Goal: Complete application form

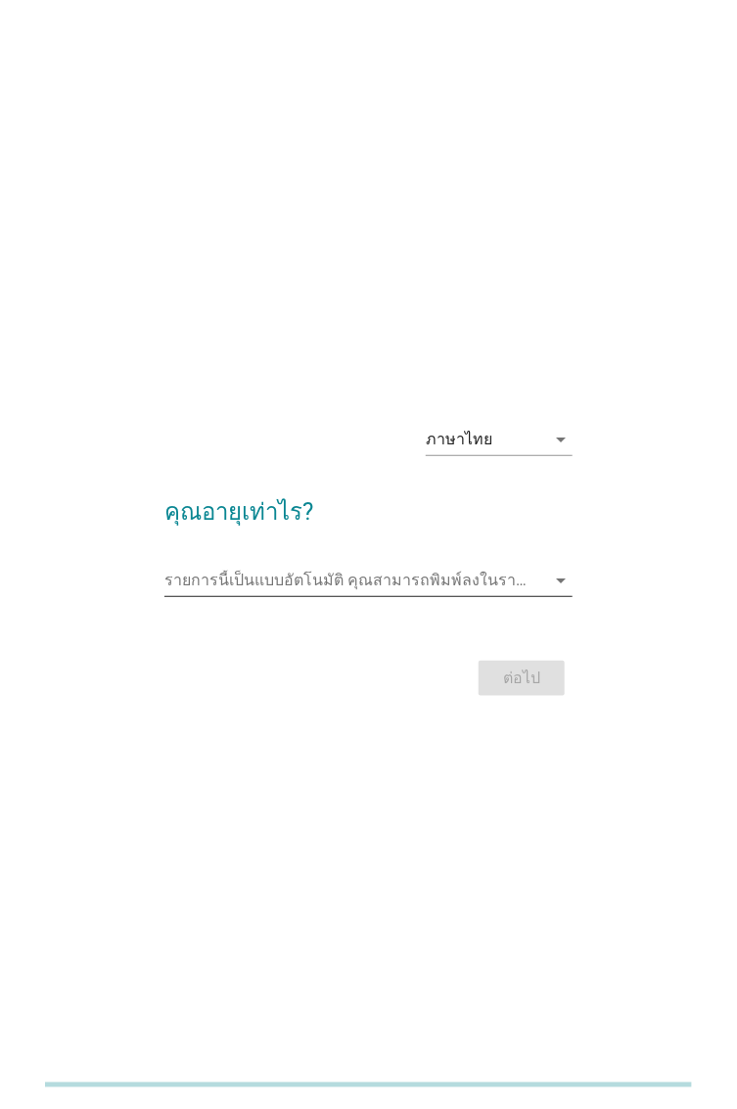
click at [522, 579] on input "รายการนี้เป็นแบบอัตโนมัติ คุณสามารถพิมพ์ลงในรายการนี้" at bounding box center [354, 580] width 381 height 31
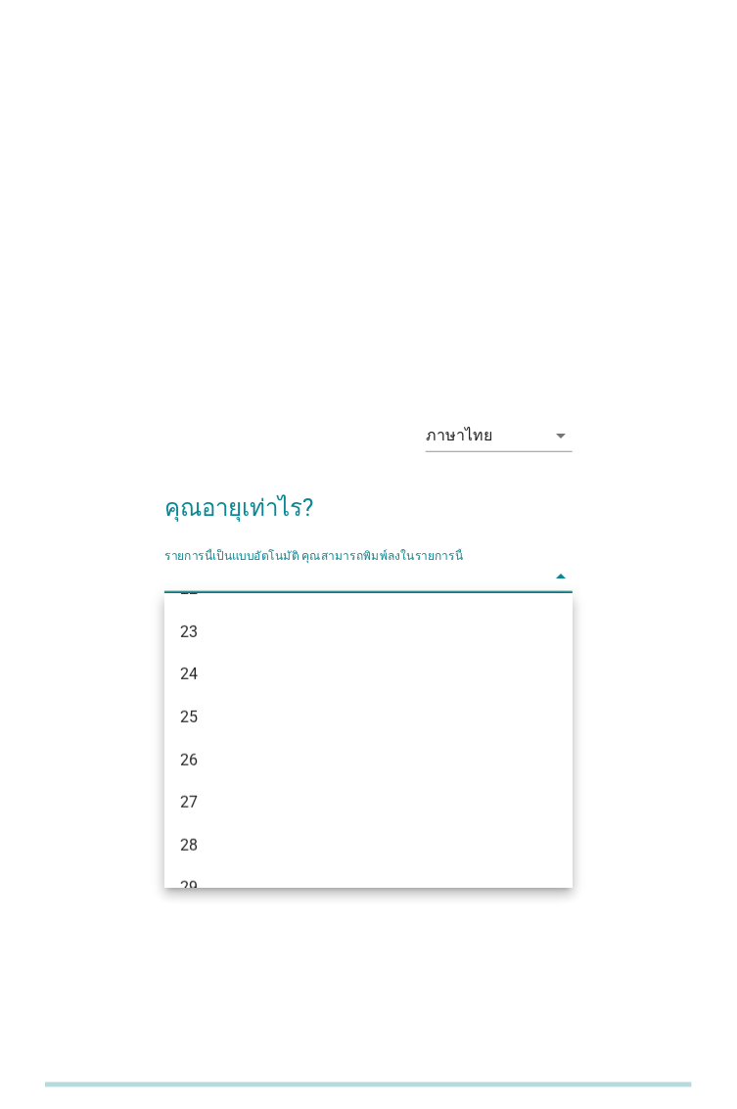
scroll to position [206, 0]
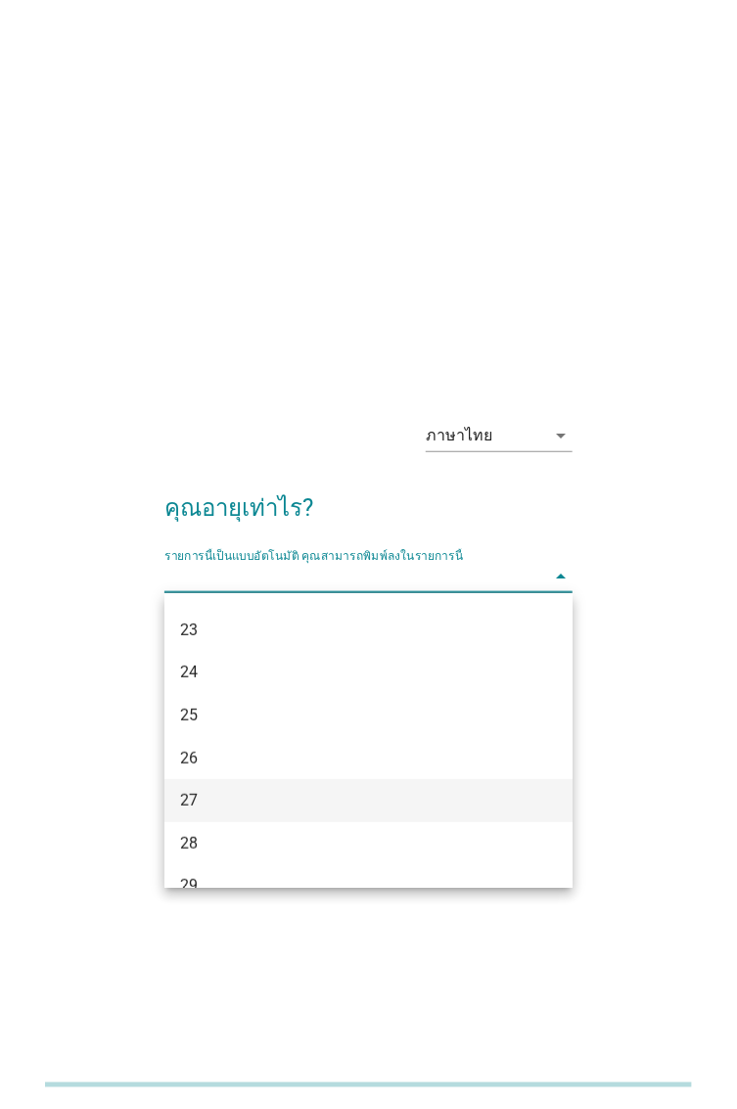
click at [235, 795] on div "27" at bounding box center [352, 800] width 345 height 23
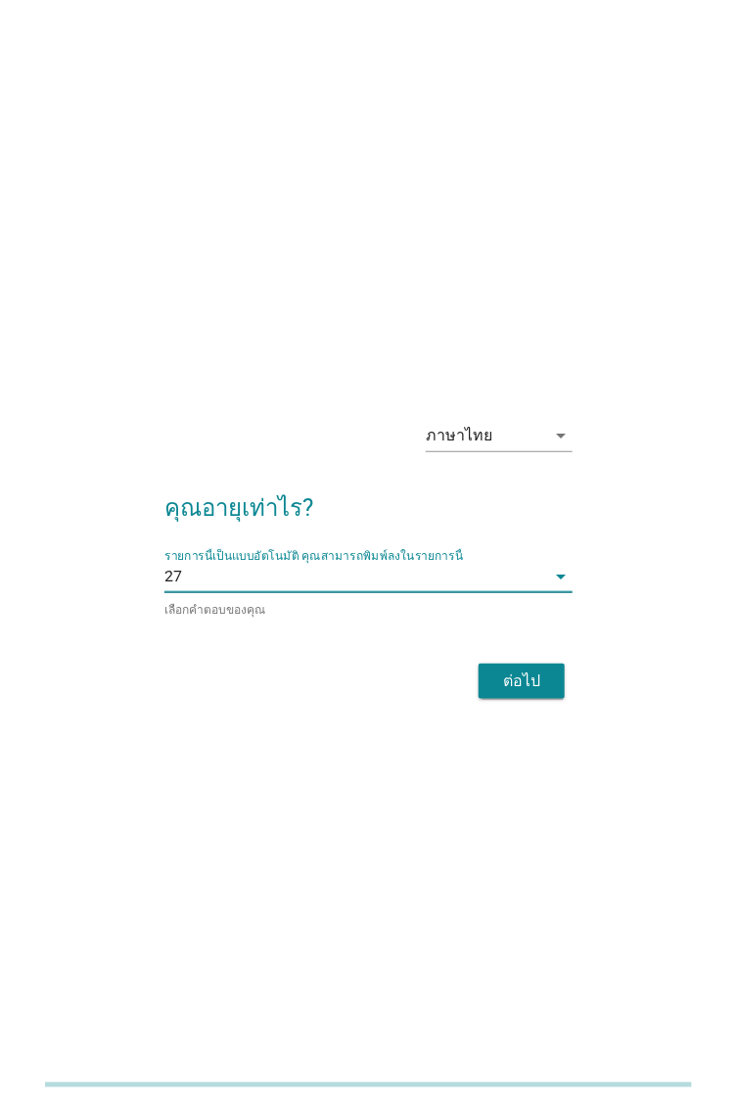
click at [249, 842] on div "ภาษาไทย arrow_drop_down คุณอายุเท่าไร? รายการนี้เป็นแบบอัตโนมัติ [PERSON_NAME]พ…" at bounding box center [368, 554] width 737 height 1109
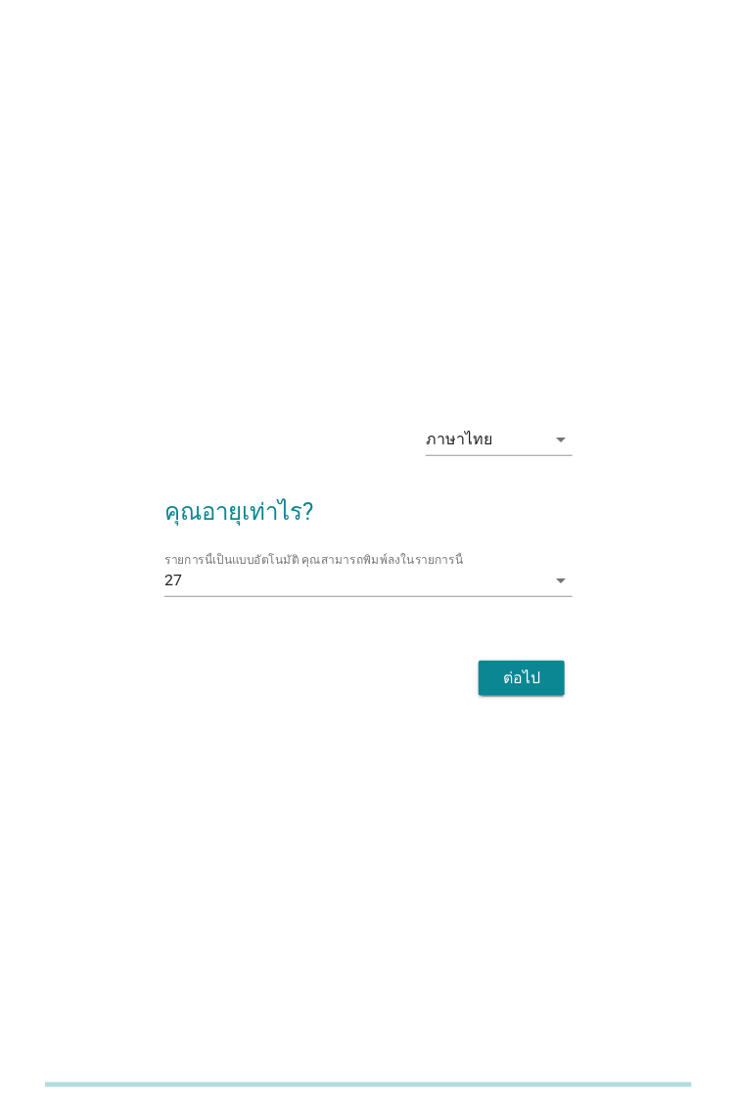
click at [531, 675] on div "ต่อไป" at bounding box center [521, 677] width 55 height 23
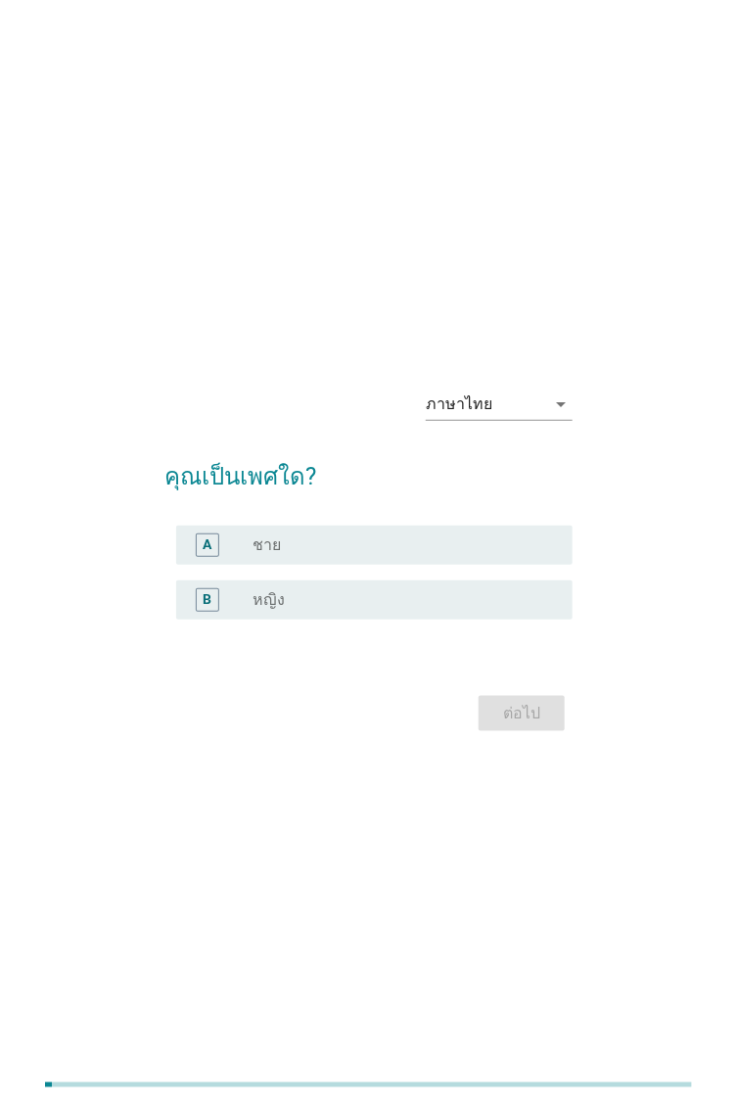
click at [418, 540] on div "radio_button_unchecked ชาย" at bounding box center [396, 545] width 289 height 20
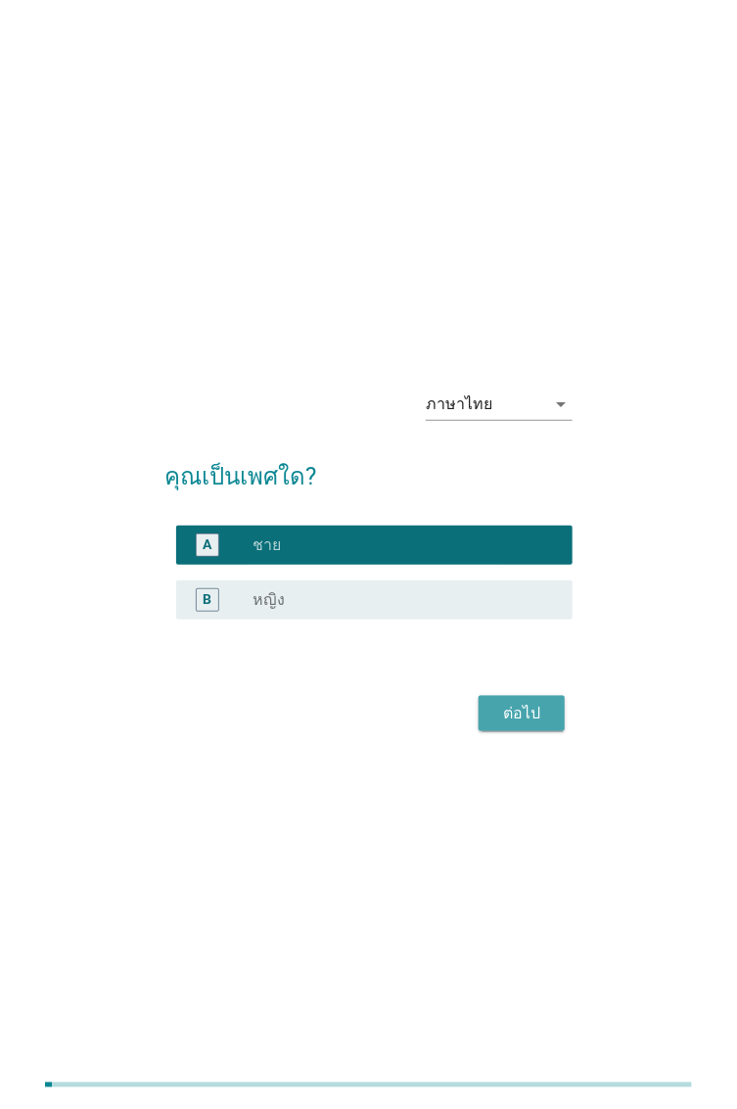
click at [525, 705] on div "ต่อไป" at bounding box center [521, 713] width 55 height 23
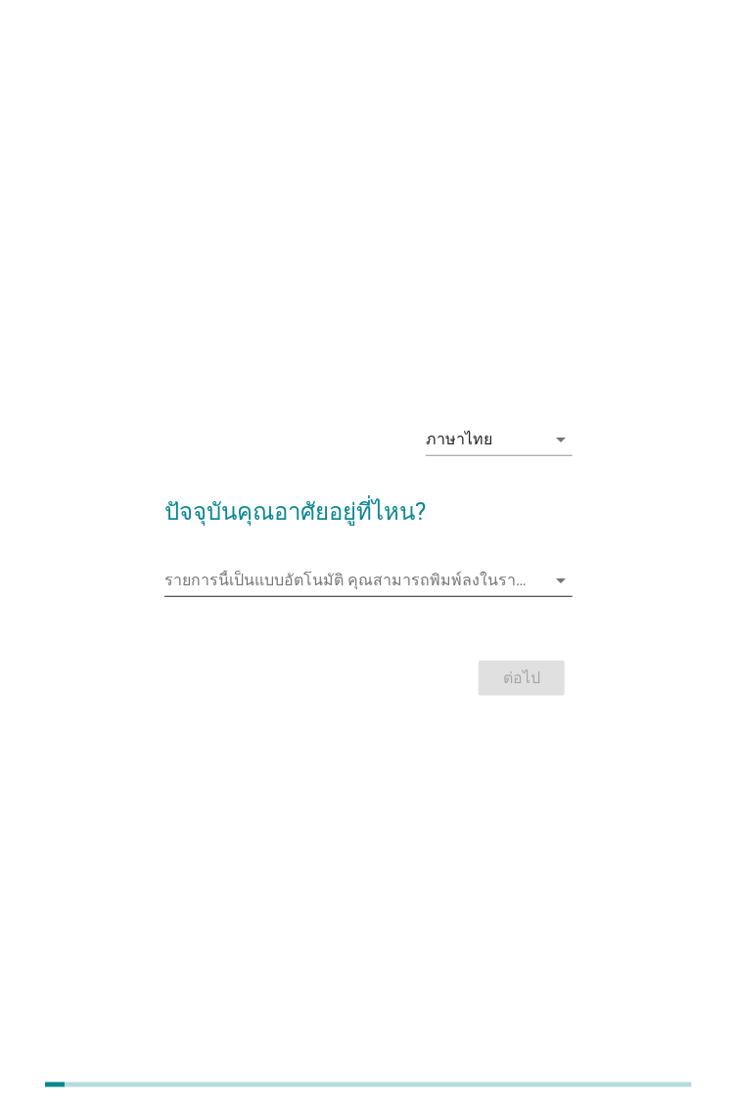
click at [476, 580] on input "รายการนี้เป็นแบบอัตโนมัติ คุณสามารถพิมพ์ลงในรายการนี้" at bounding box center [354, 580] width 381 height 31
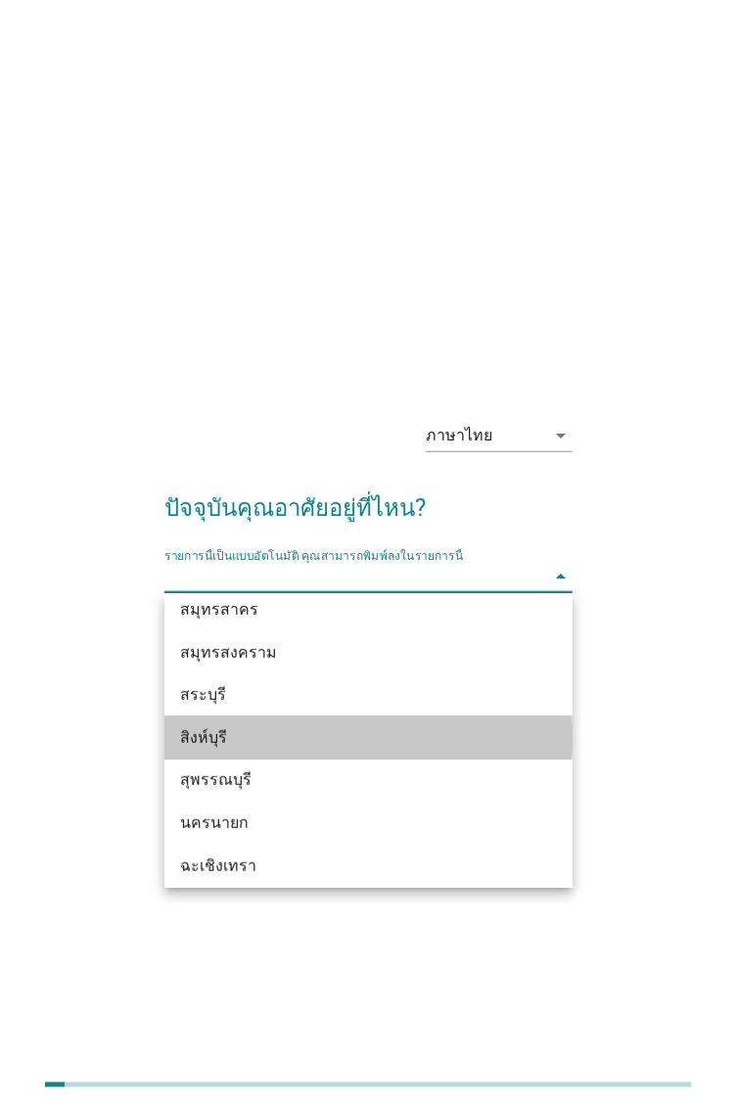
scroll to position [2045, 0]
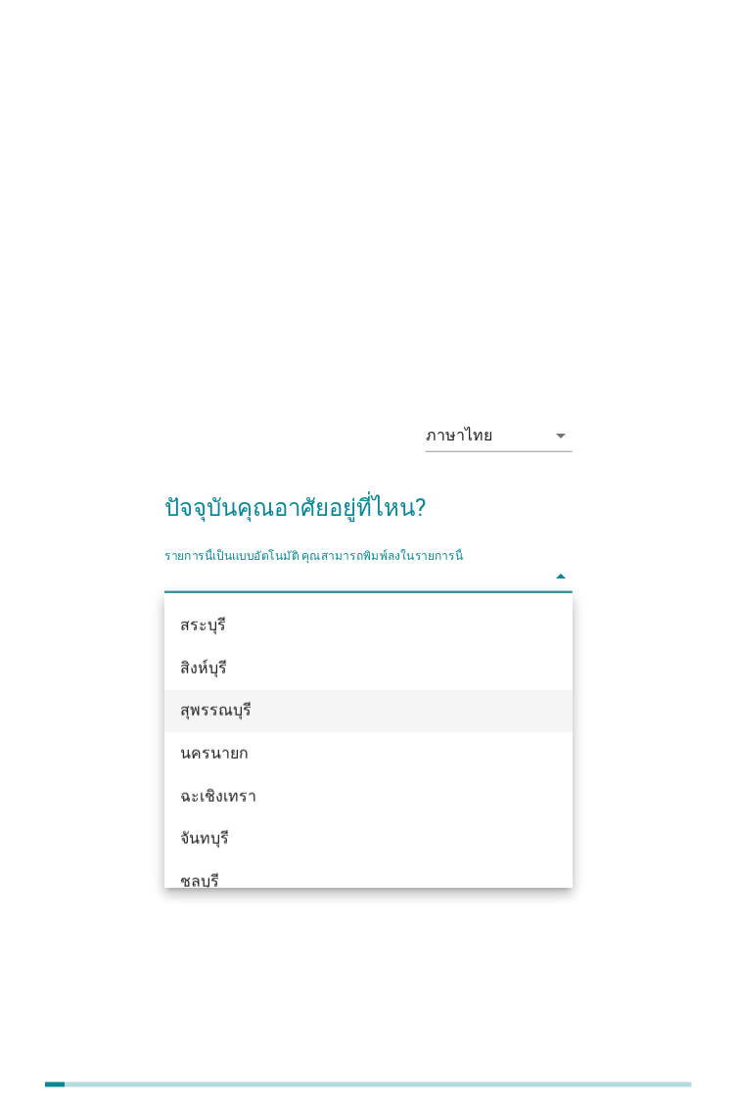
click at [266, 705] on div "สุพรรณบุรี" at bounding box center [352, 710] width 345 height 23
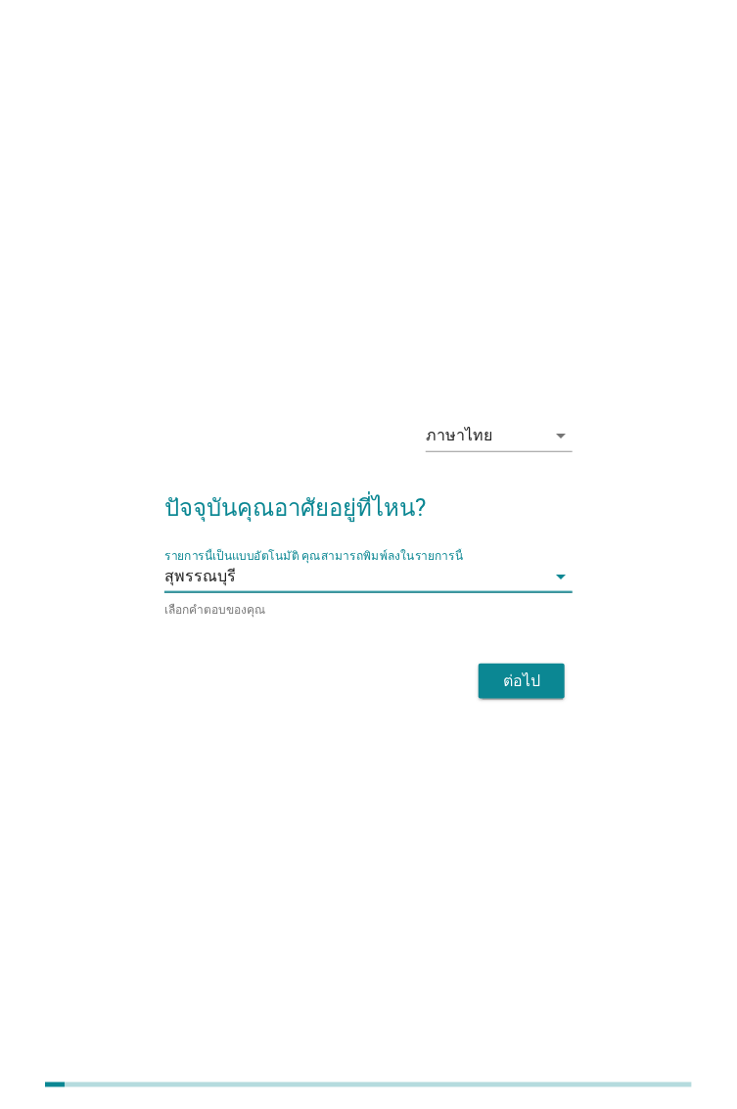
click at [265, 828] on div "ภาษาไทย arrow_drop_down ปัจจุบันคุณอาศัยอยู่ที่ไหน? รายการนี้เป็นแบบอัตโนมัติ […" at bounding box center [368, 554] width 737 height 1109
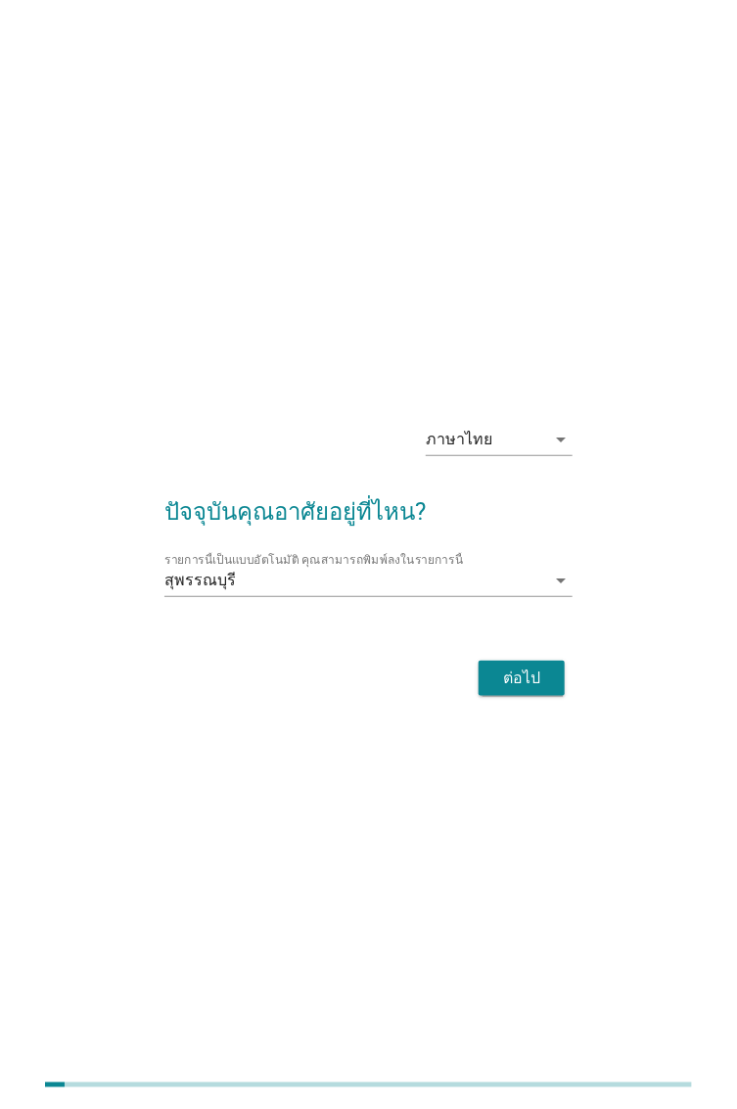
click at [532, 674] on div "ต่อไป" at bounding box center [521, 677] width 55 height 23
